Goal: Information Seeking & Learning: Compare options

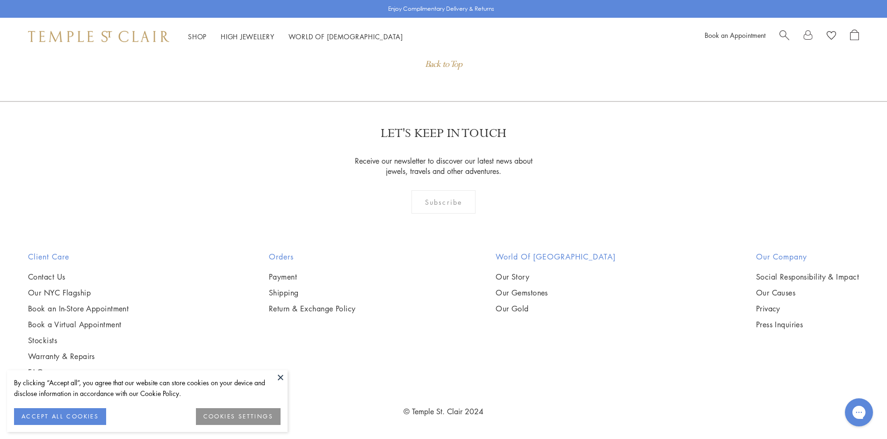
scroll to position [1525, 0]
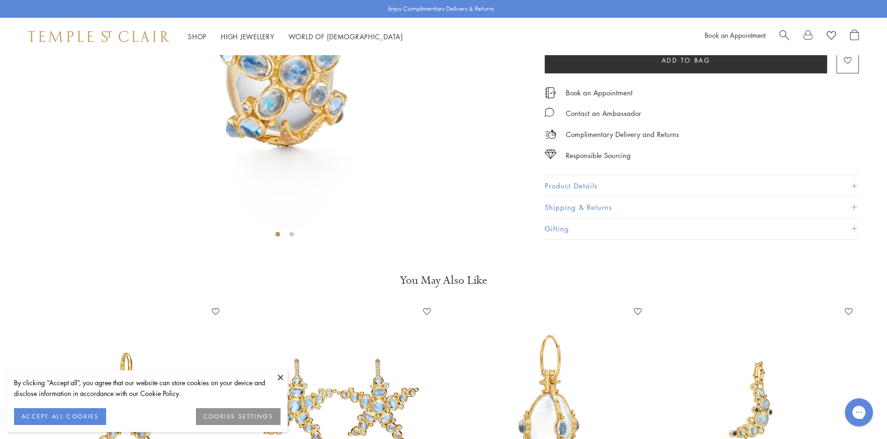
scroll to position [232, 0]
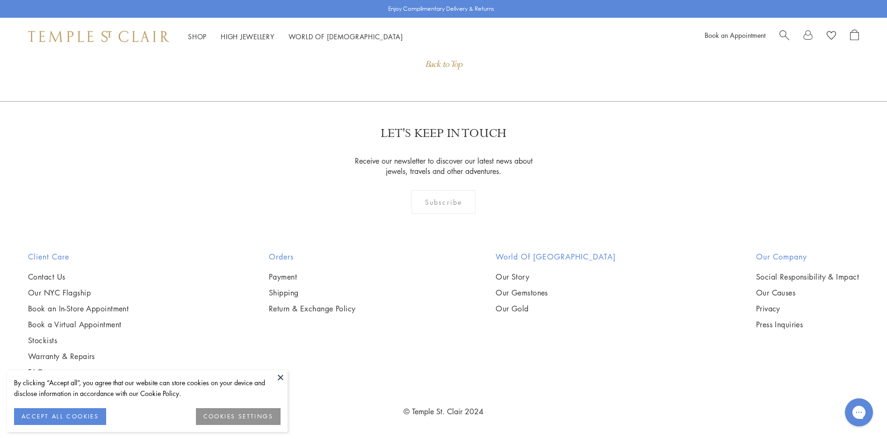
scroll to position [1449, 0]
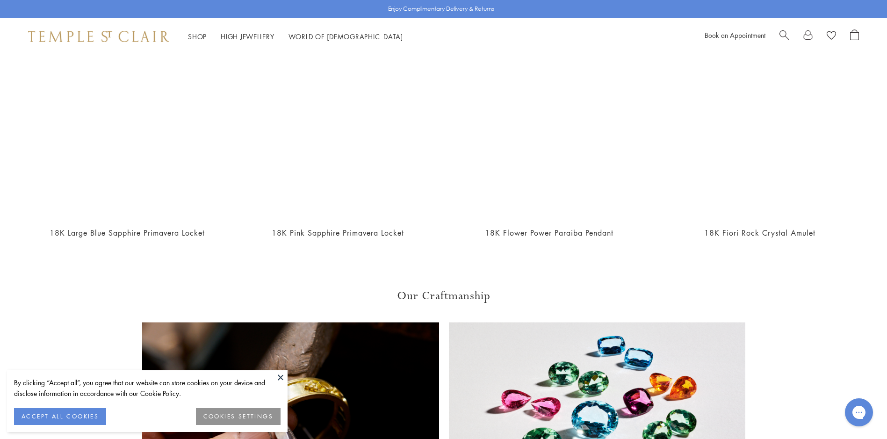
scroll to position [2891, 0]
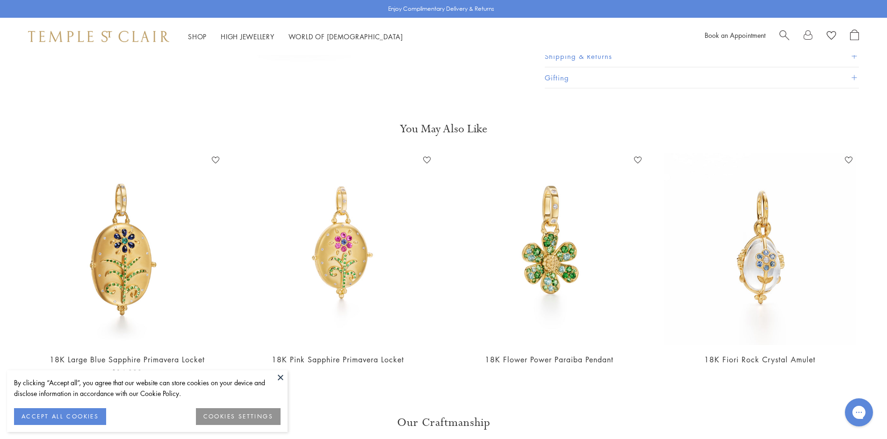
click at [129, 209] on img at bounding box center [127, 249] width 192 height 192
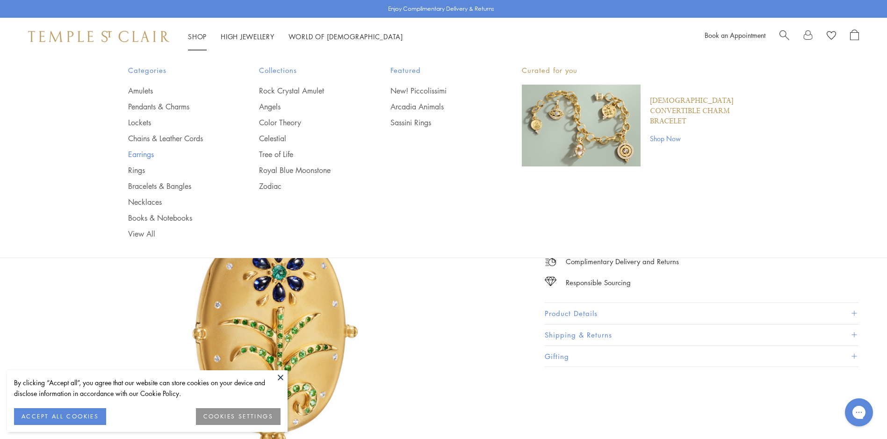
click at [136, 156] on link "Earrings" at bounding box center [175, 154] width 94 height 10
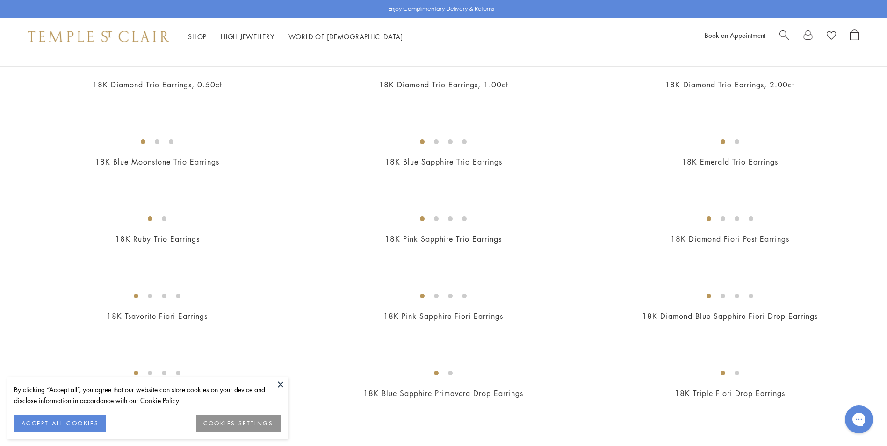
scroll to position [419, 0]
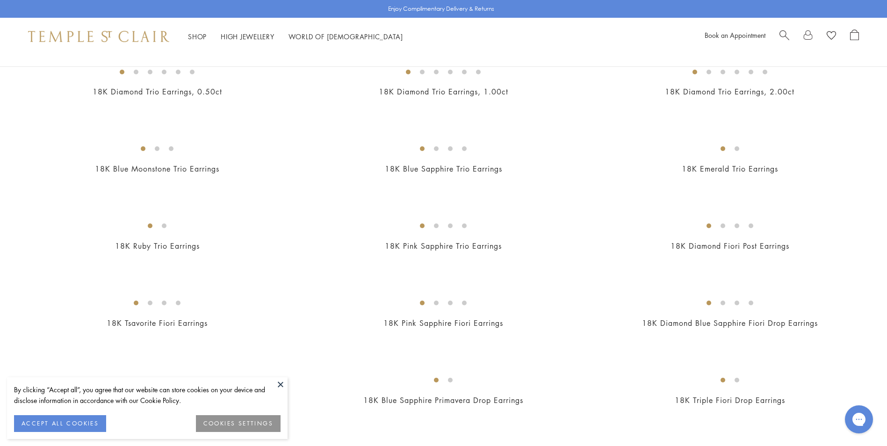
click at [0, 0] on img at bounding box center [0, 0] width 0 height 0
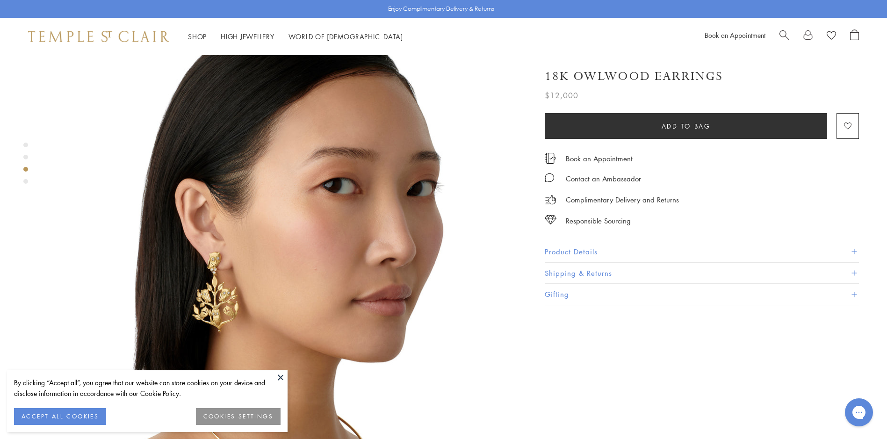
scroll to position [1162, 0]
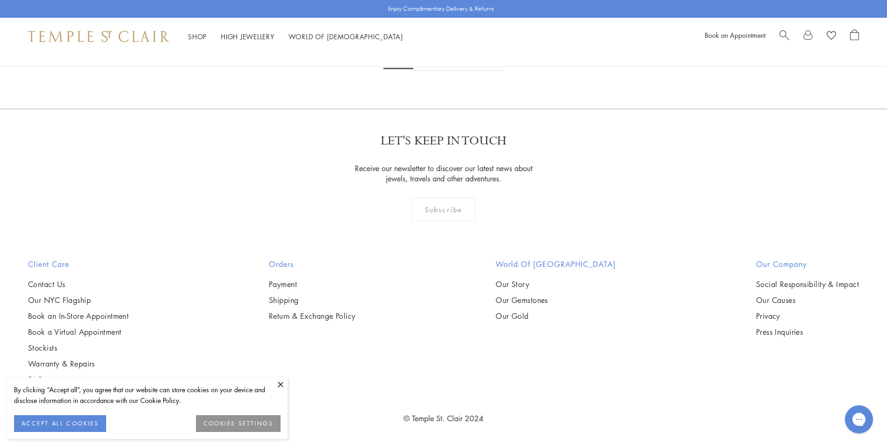
scroll to position [4086, 0]
click at [0, 0] on img at bounding box center [0, 0] width 0 height 0
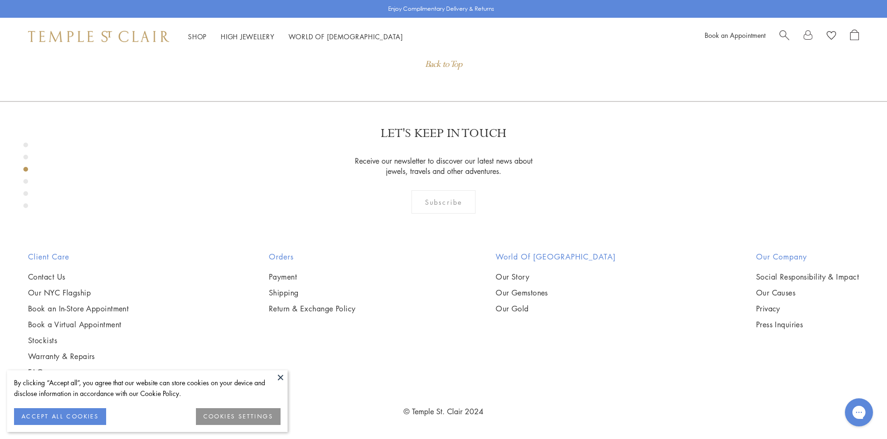
scroll to position [1049, 0]
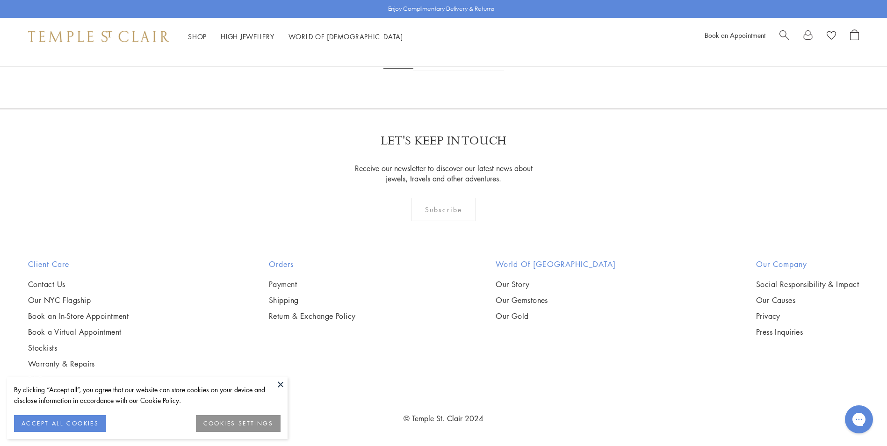
scroll to position [5829, 0]
click at [430, 71] on link "2" at bounding box center [429, 58] width 31 height 26
click at [475, 71] on link "3" at bounding box center [474, 58] width 31 height 26
